Goal: Complete application form

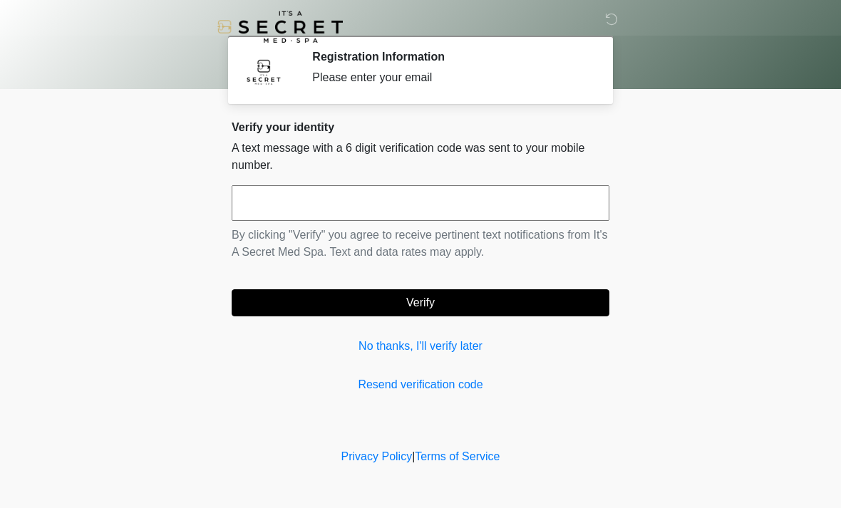
click at [522, 197] on input "text" at bounding box center [421, 203] width 378 height 36
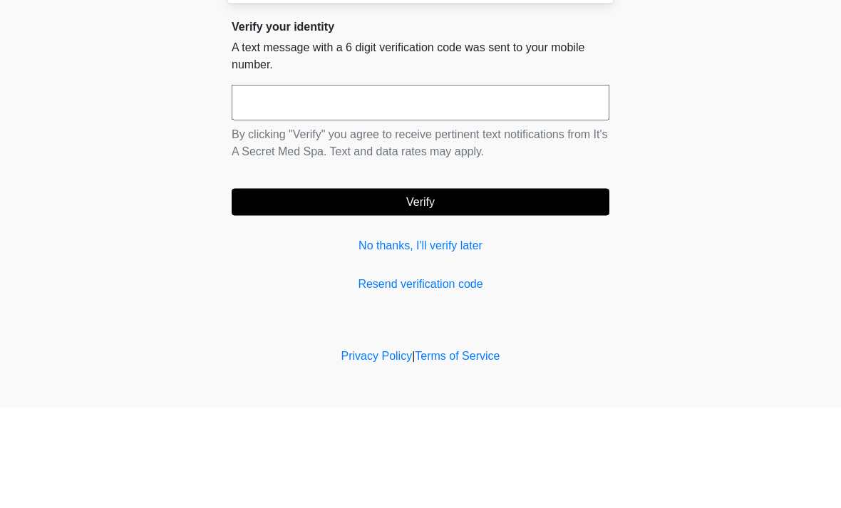
type input "*"
type input "******"
click at [420, 289] on button "Verify" at bounding box center [421, 302] width 378 height 27
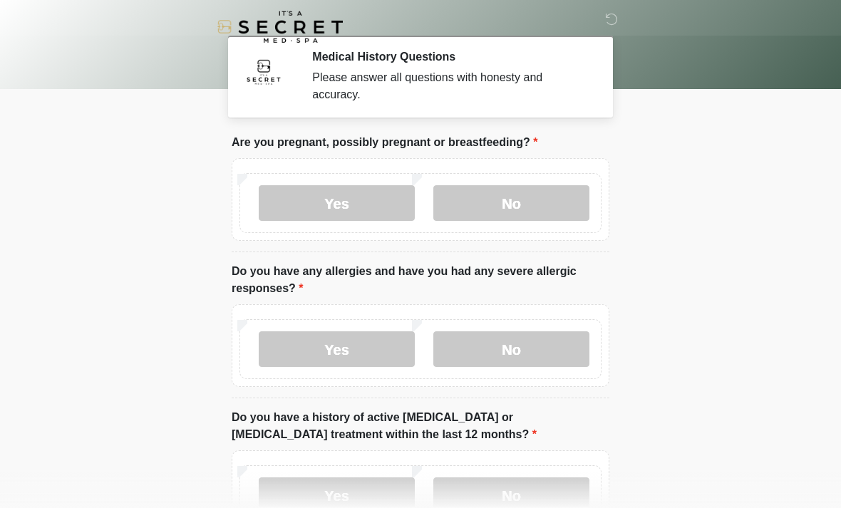
click at [539, 200] on label "No" at bounding box center [511, 203] width 156 height 36
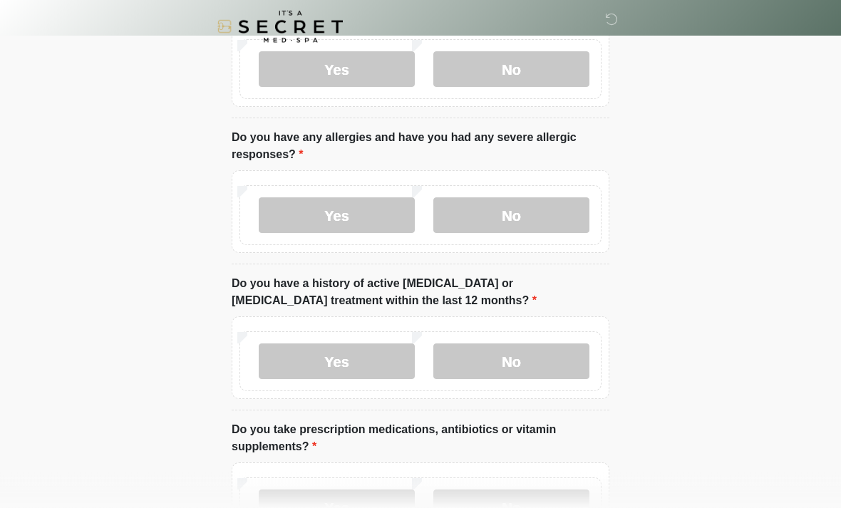
scroll to position [138, 0]
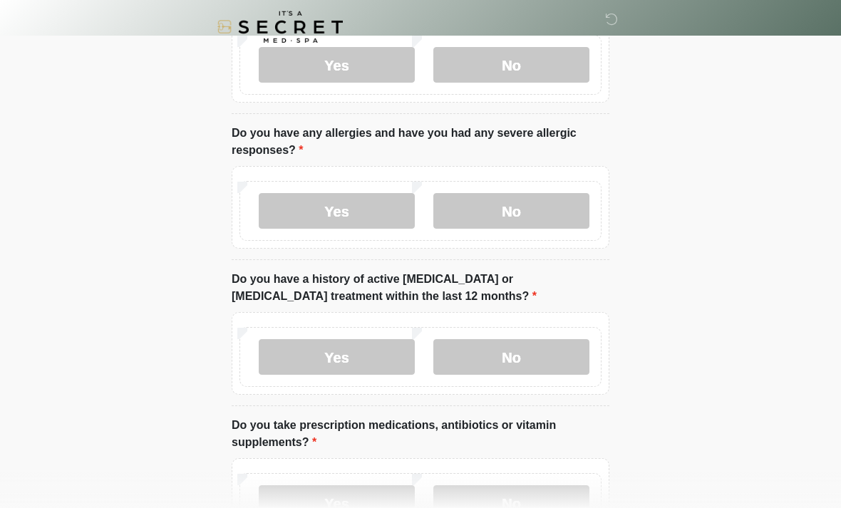
click at [541, 214] on label "No" at bounding box center [511, 211] width 156 height 36
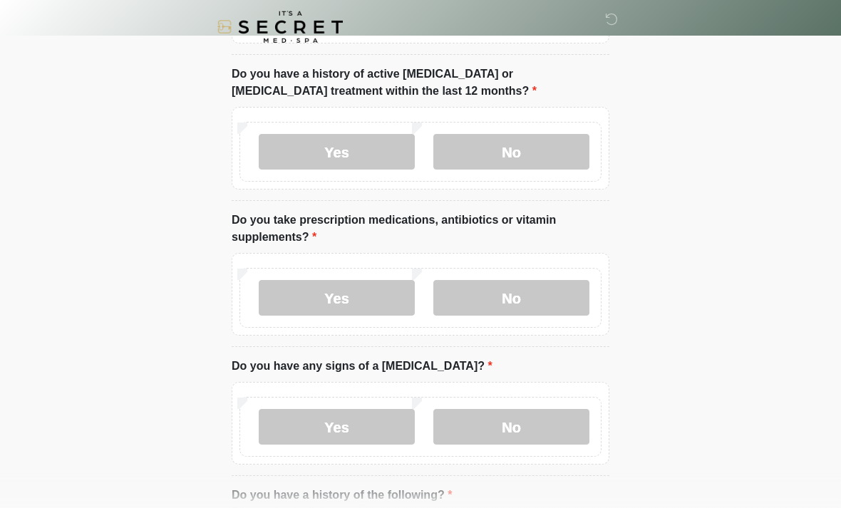
scroll to position [346, 0]
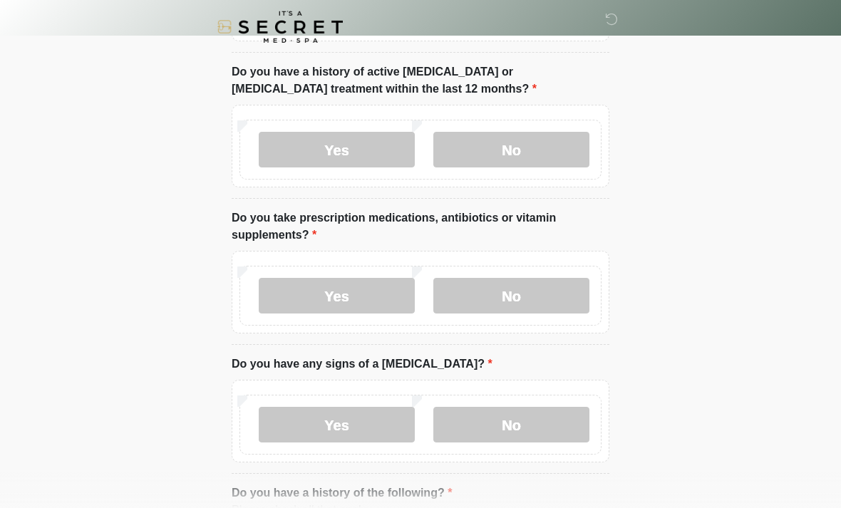
click at [558, 160] on label "No" at bounding box center [511, 150] width 156 height 36
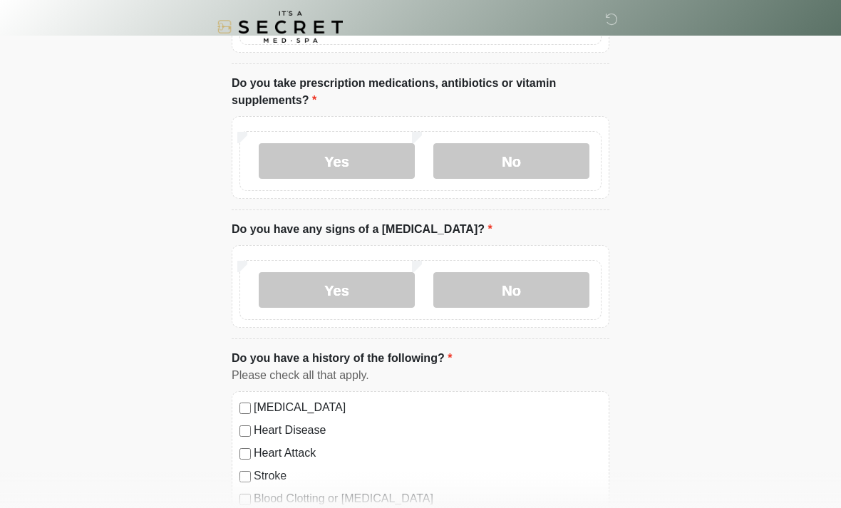
scroll to position [483, 0]
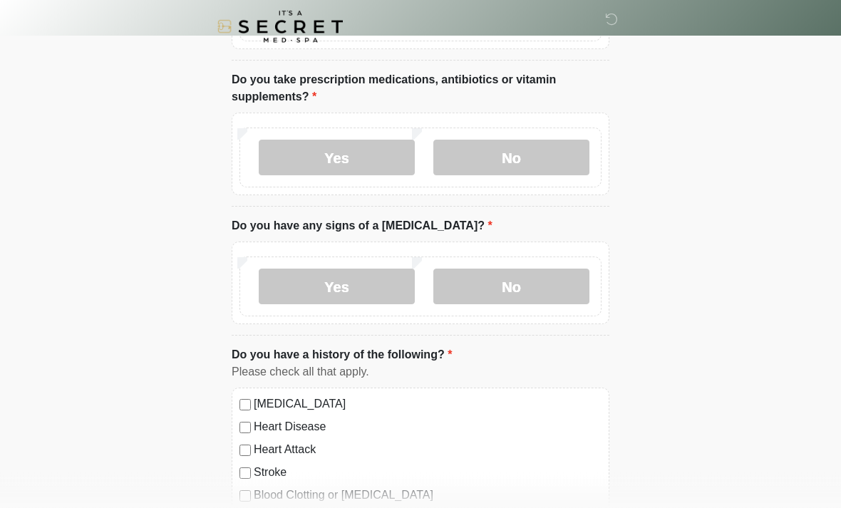
click at [378, 160] on label "Yes" at bounding box center [337, 158] width 156 height 36
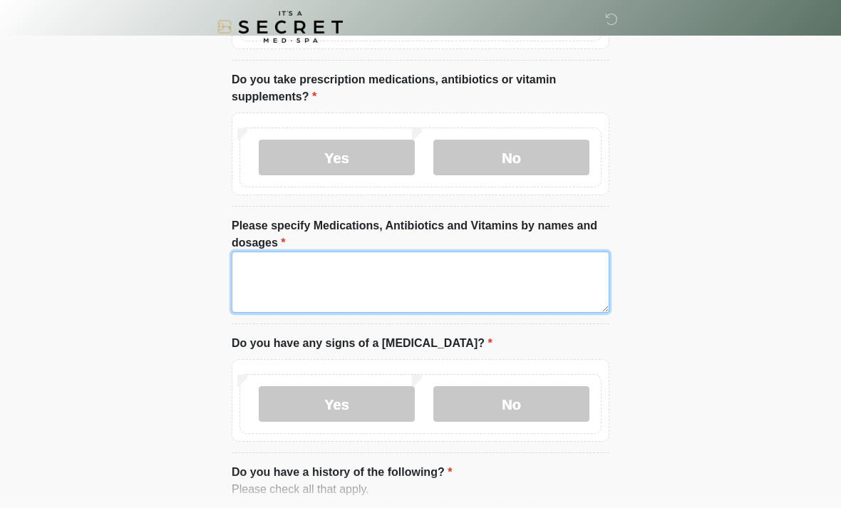
click at [386, 282] on textarea "Please specify Medications, Antibiotics and Vitamins by names and dosages" at bounding box center [421, 281] width 378 height 61
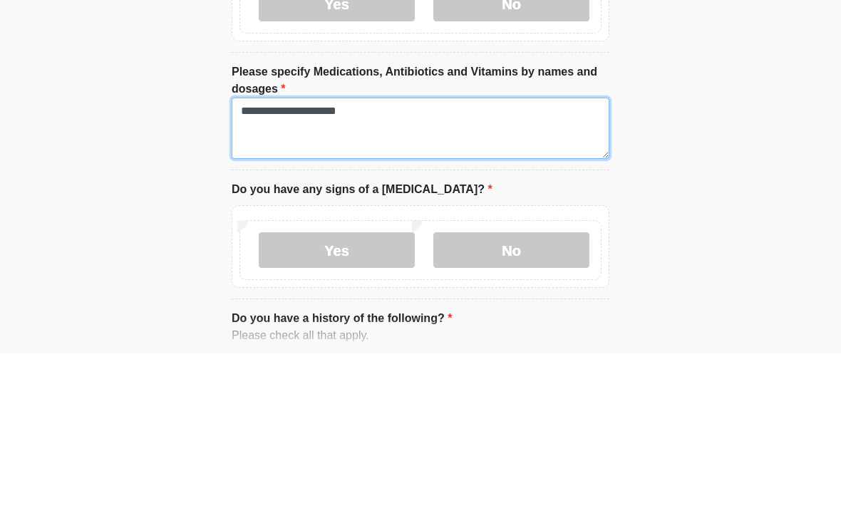
click at [270, 252] on textarea "**********" at bounding box center [421, 282] width 378 height 61
click at [439, 252] on textarea "**********" at bounding box center [421, 282] width 378 height 61
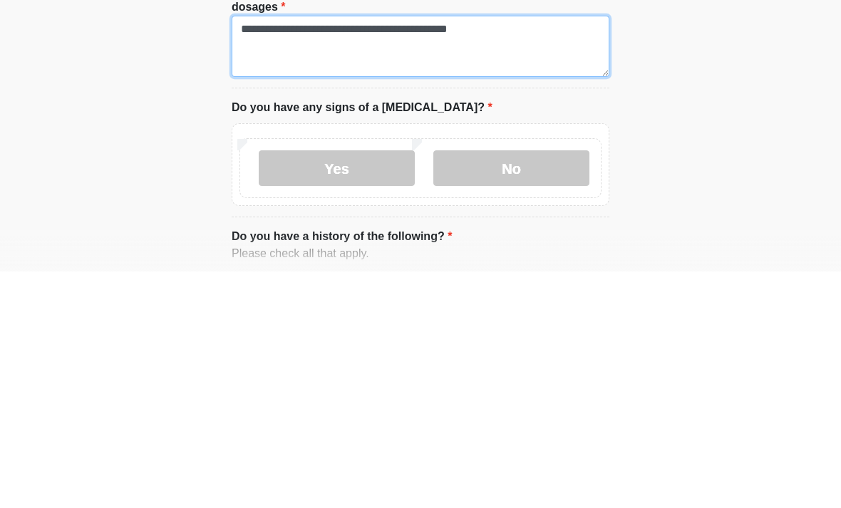
type textarea "**********"
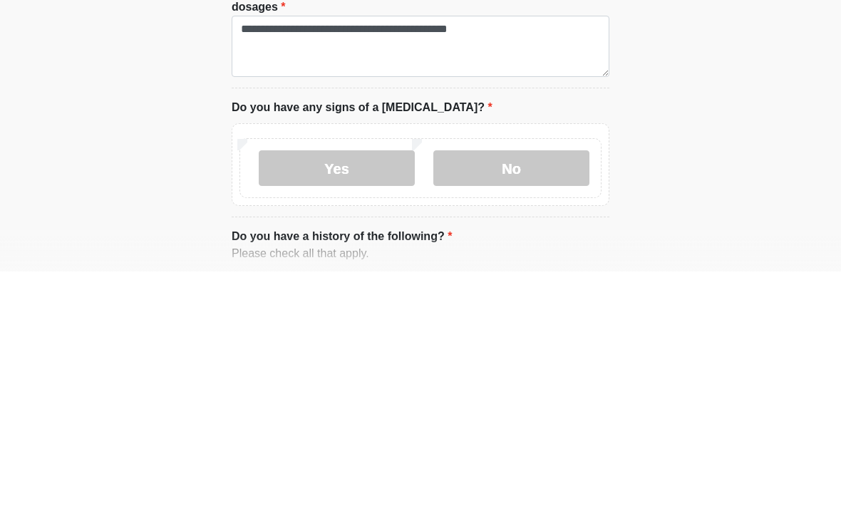
click at [524, 387] on label "No" at bounding box center [511, 405] width 156 height 36
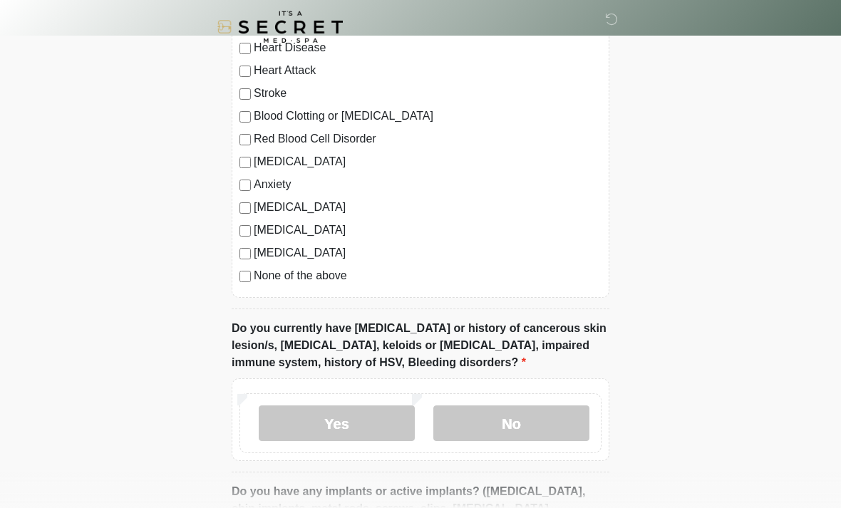
scroll to position [999, 0]
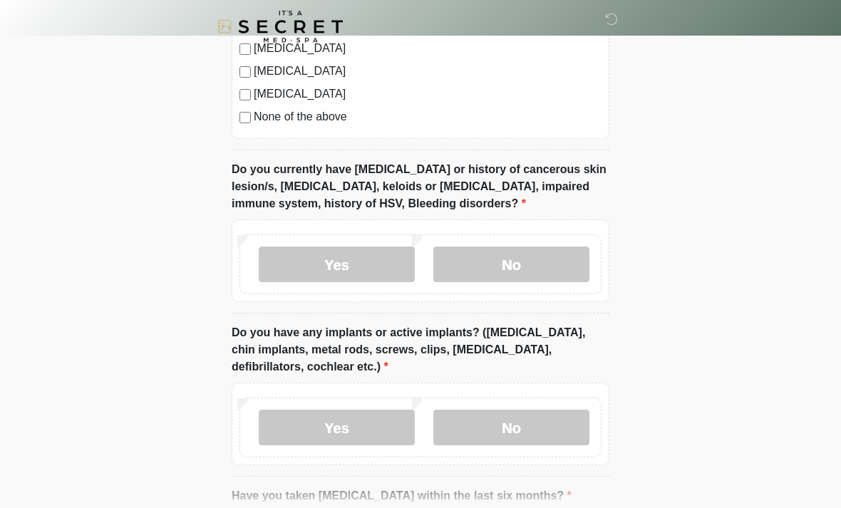
click at [561, 255] on label "No" at bounding box center [511, 265] width 156 height 36
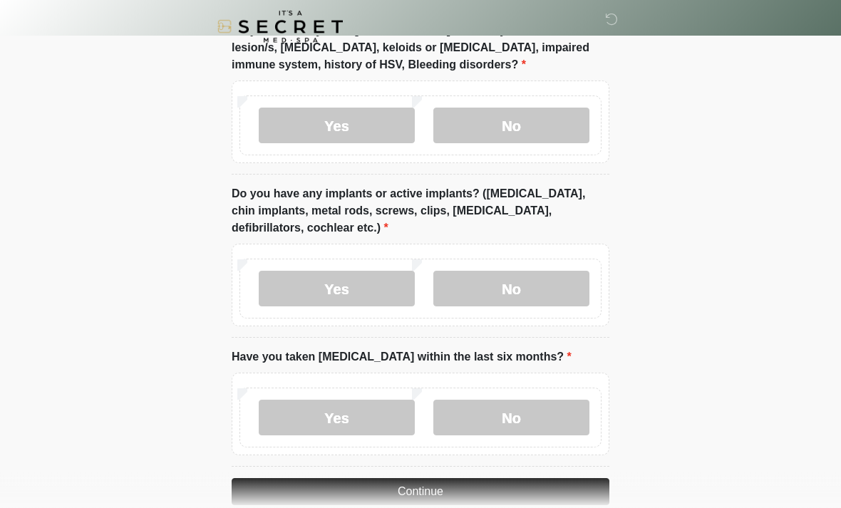
scroll to position [1284, 0]
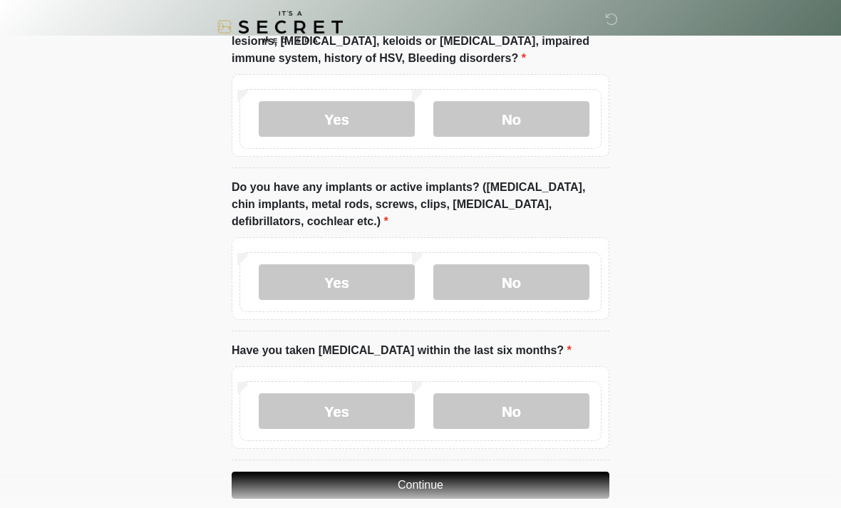
click at [559, 282] on label "No" at bounding box center [511, 282] width 156 height 36
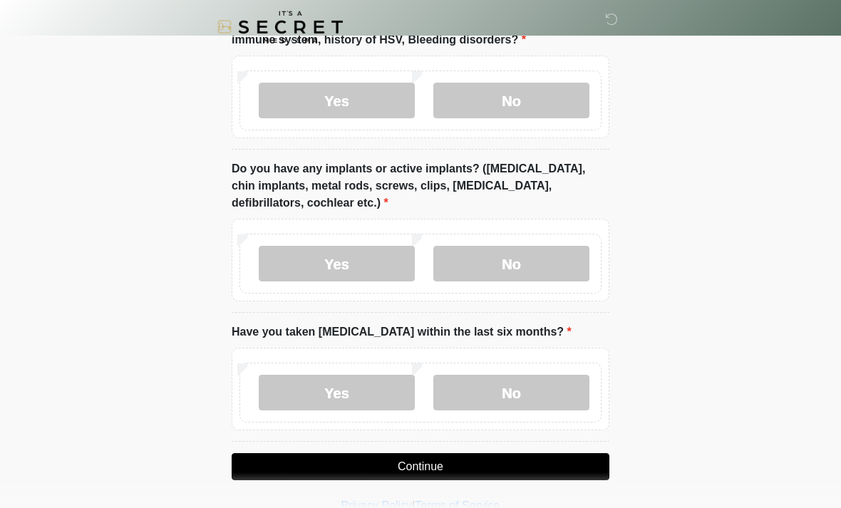
click at [487, 381] on label "No" at bounding box center [511, 393] width 156 height 36
click at [460, 465] on button "Continue" at bounding box center [421, 466] width 378 height 27
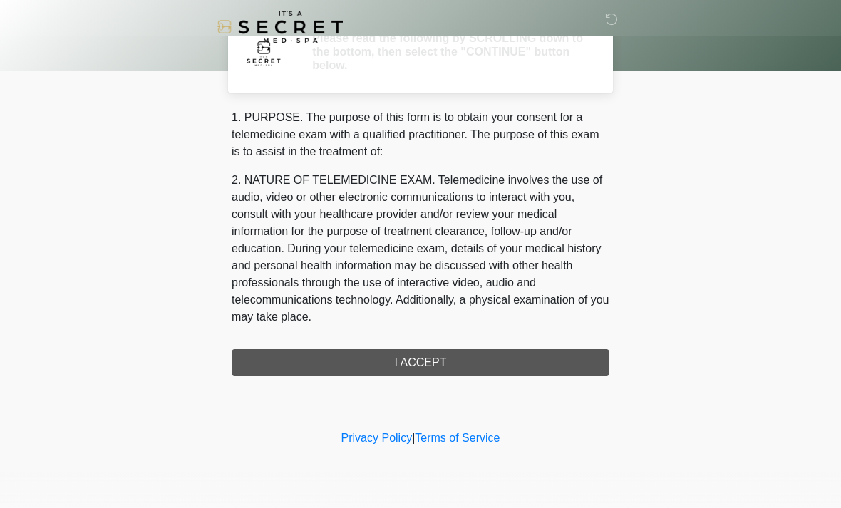
scroll to position [0, 0]
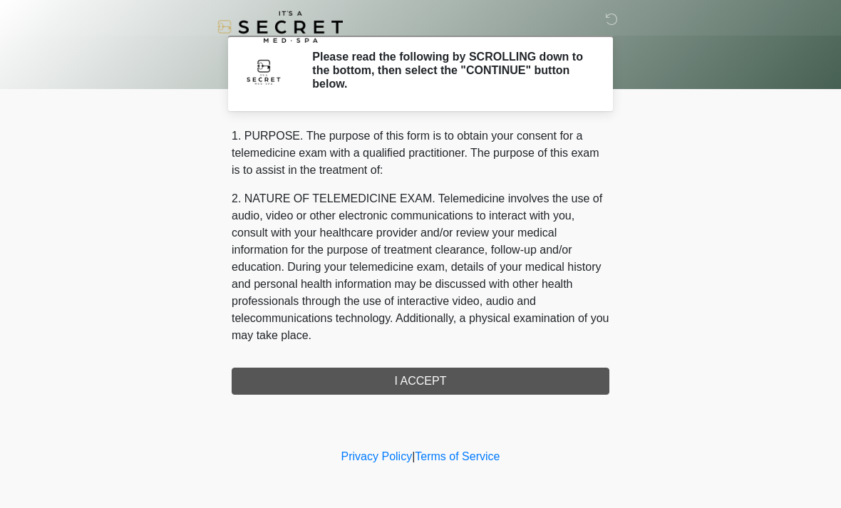
click at [458, 387] on div "1. PURPOSE. The purpose of this form is to obtain your consent for a telemedici…" at bounding box center [421, 261] width 378 height 267
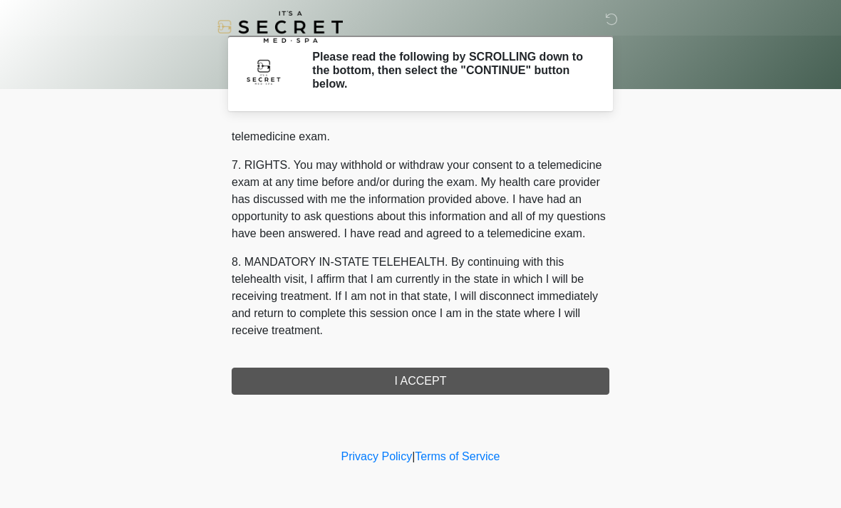
scroll to position [603, 0]
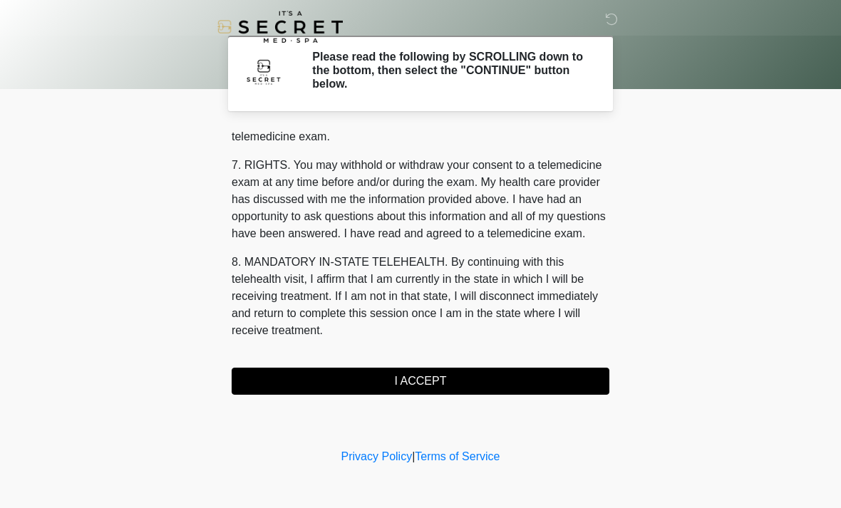
click at [437, 385] on button "I ACCEPT" at bounding box center [421, 381] width 378 height 27
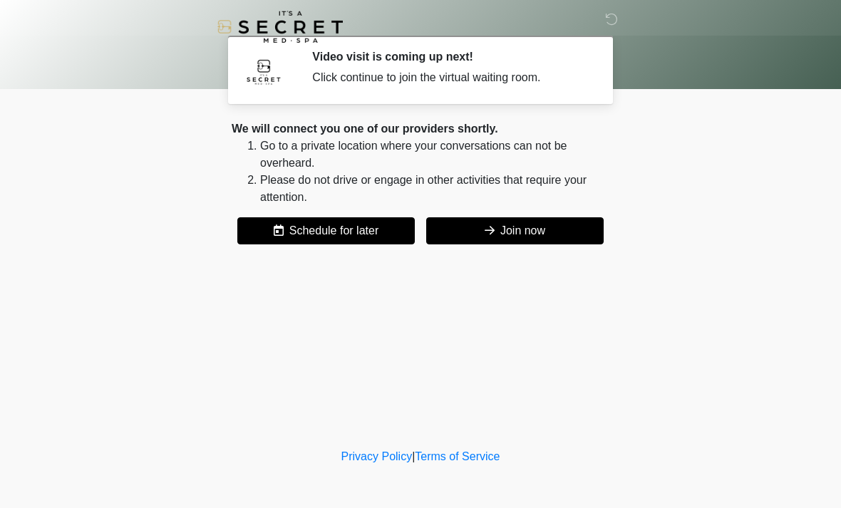
click at [554, 237] on button "Join now" at bounding box center [514, 230] width 177 height 27
